Goal: Check status

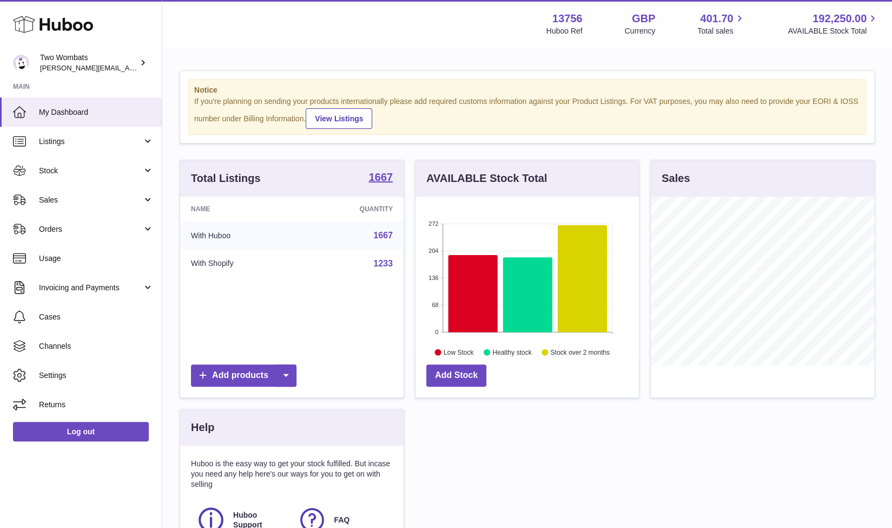
scroll to position [169, 224]
click at [76, 188] on link "Sales" at bounding box center [81, 199] width 162 height 29
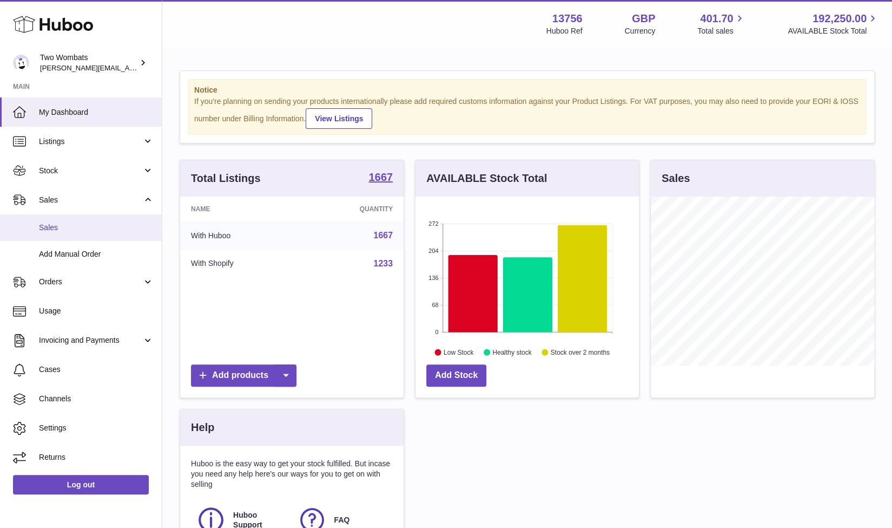
click at [73, 225] on span "Sales" at bounding box center [96, 227] width 115 height 10
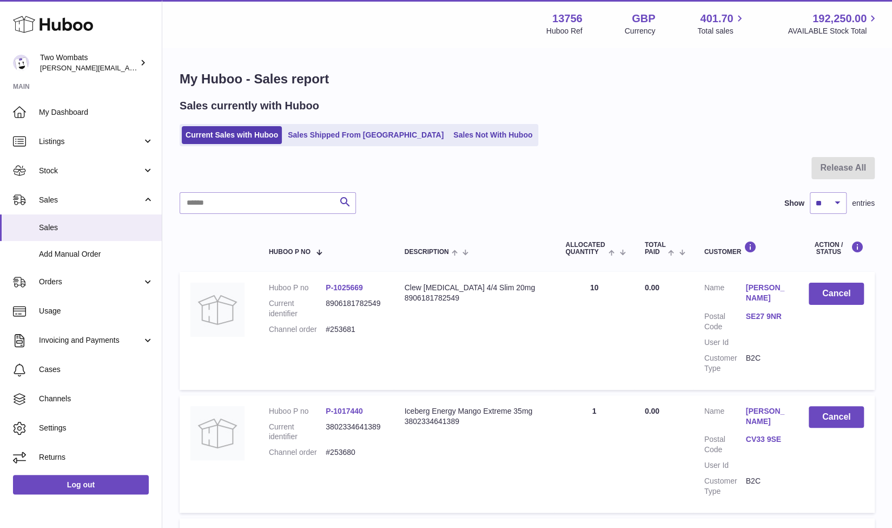
click at [450, 142] on link "Sales Not With Huboo" at bounding box center [493, 135] width 87 height 18
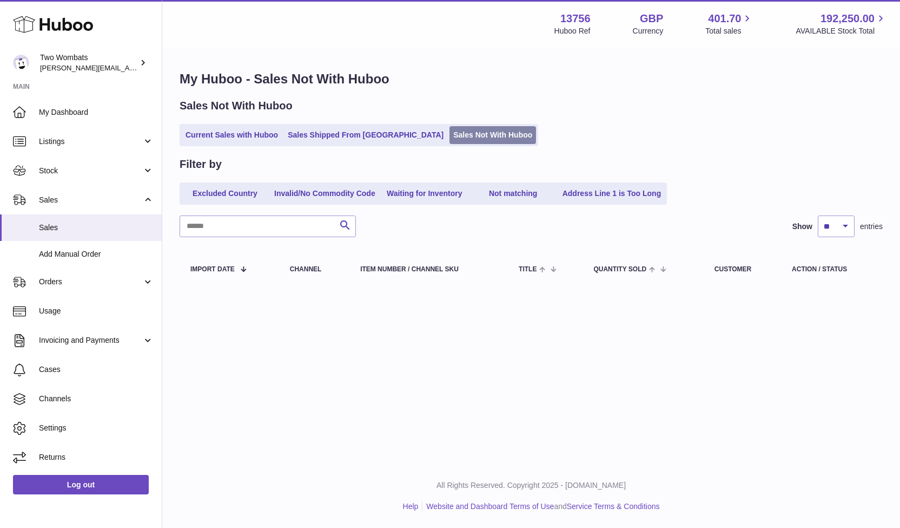
click at [450, 139] on link "Sales Not With Huboo" at bounding box center [493, 135] width 87 height 18
